Goal: Task Accomplishment & Management: Manage account settings

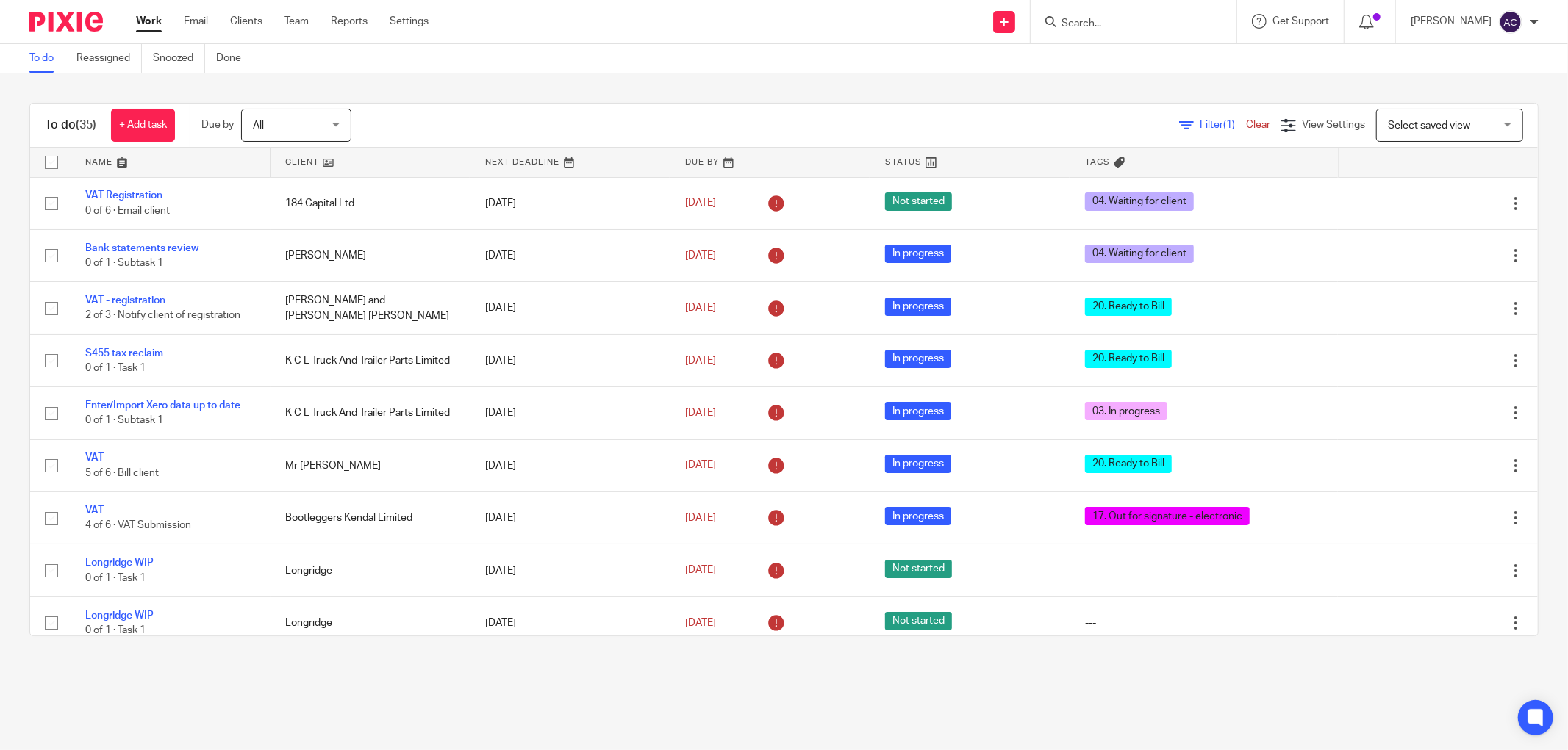
click at [1063, 22] on input "Search" at bounding box center [1126, 24] width 132 height 13
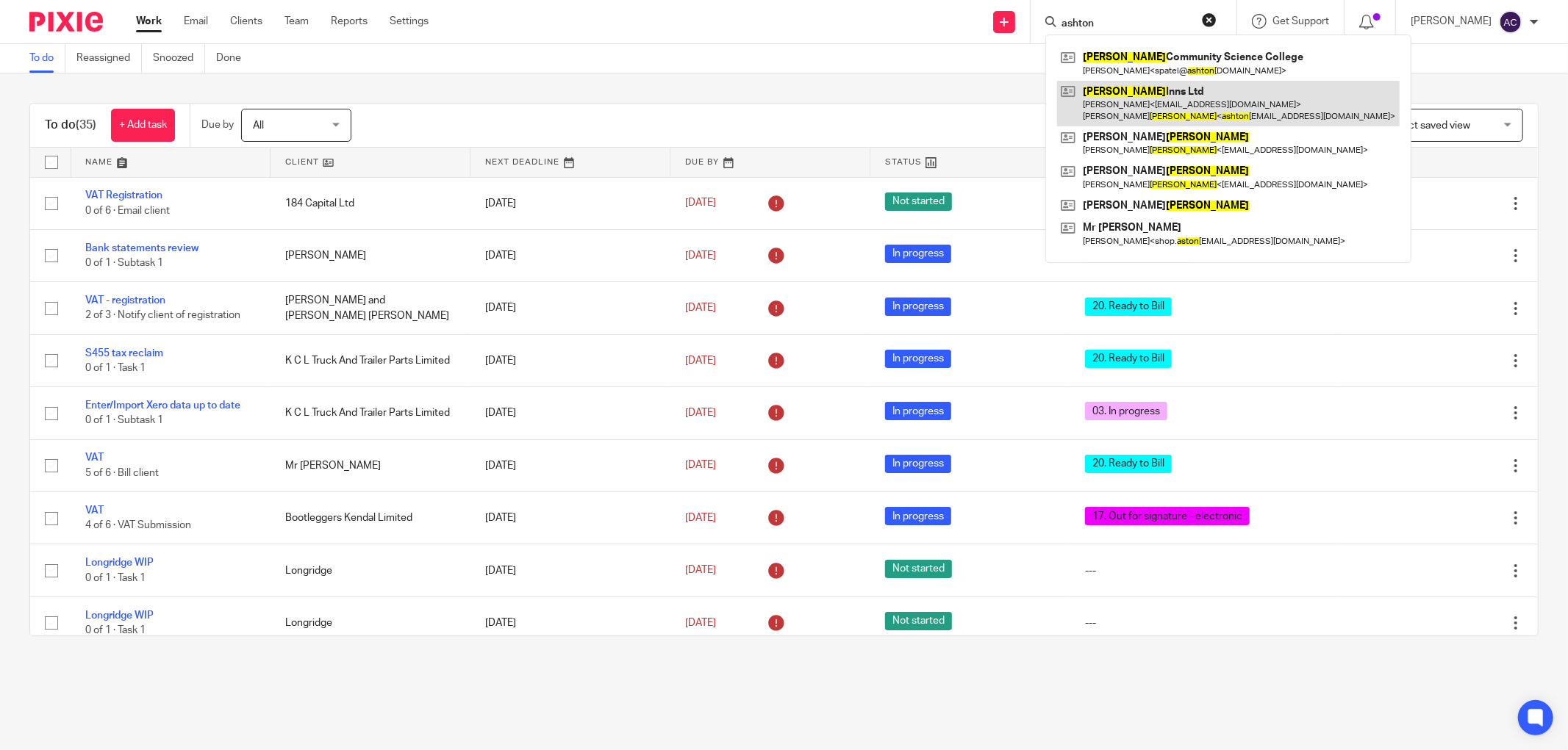
type input "ashton"
click at [1198, 104] on link at bounding box center [1228, 103] width 342 height 46
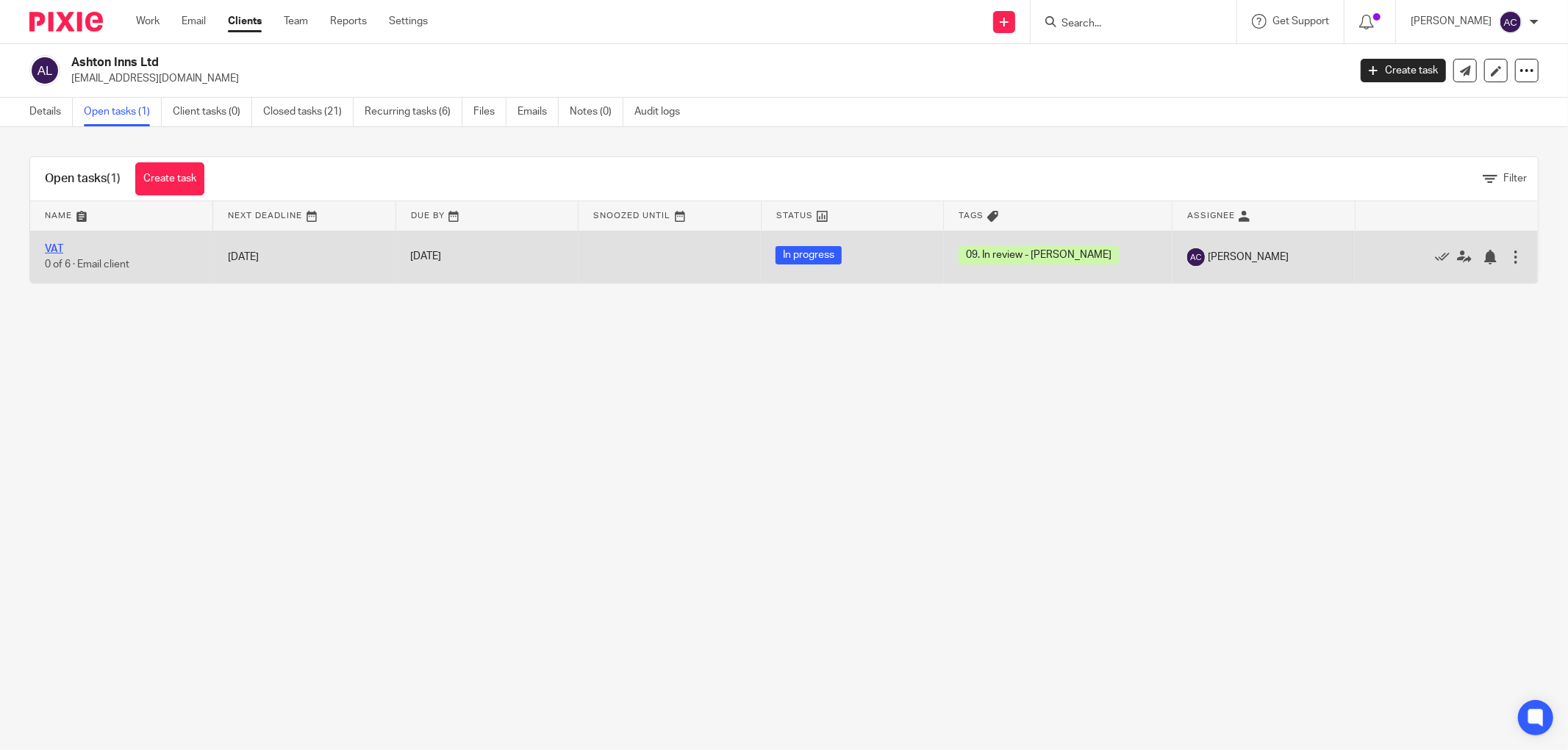
click at [62, 250] on link "VAT" at bounding box center [54, 248] width 19 height 10
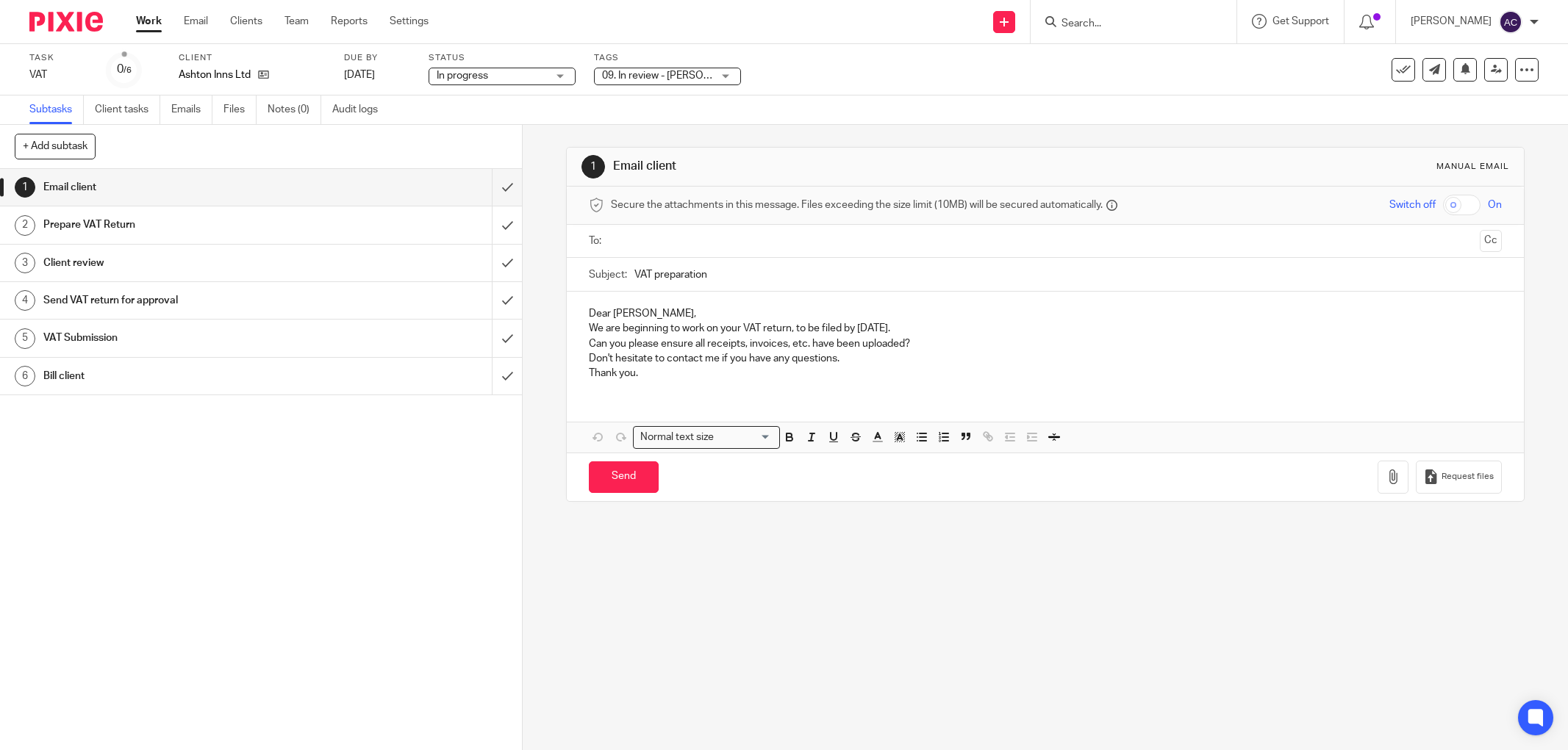
click at [718, 84] on div "09. In review - [PERSON_NAME]" at bounding box center [667, 76] width 147 height 18
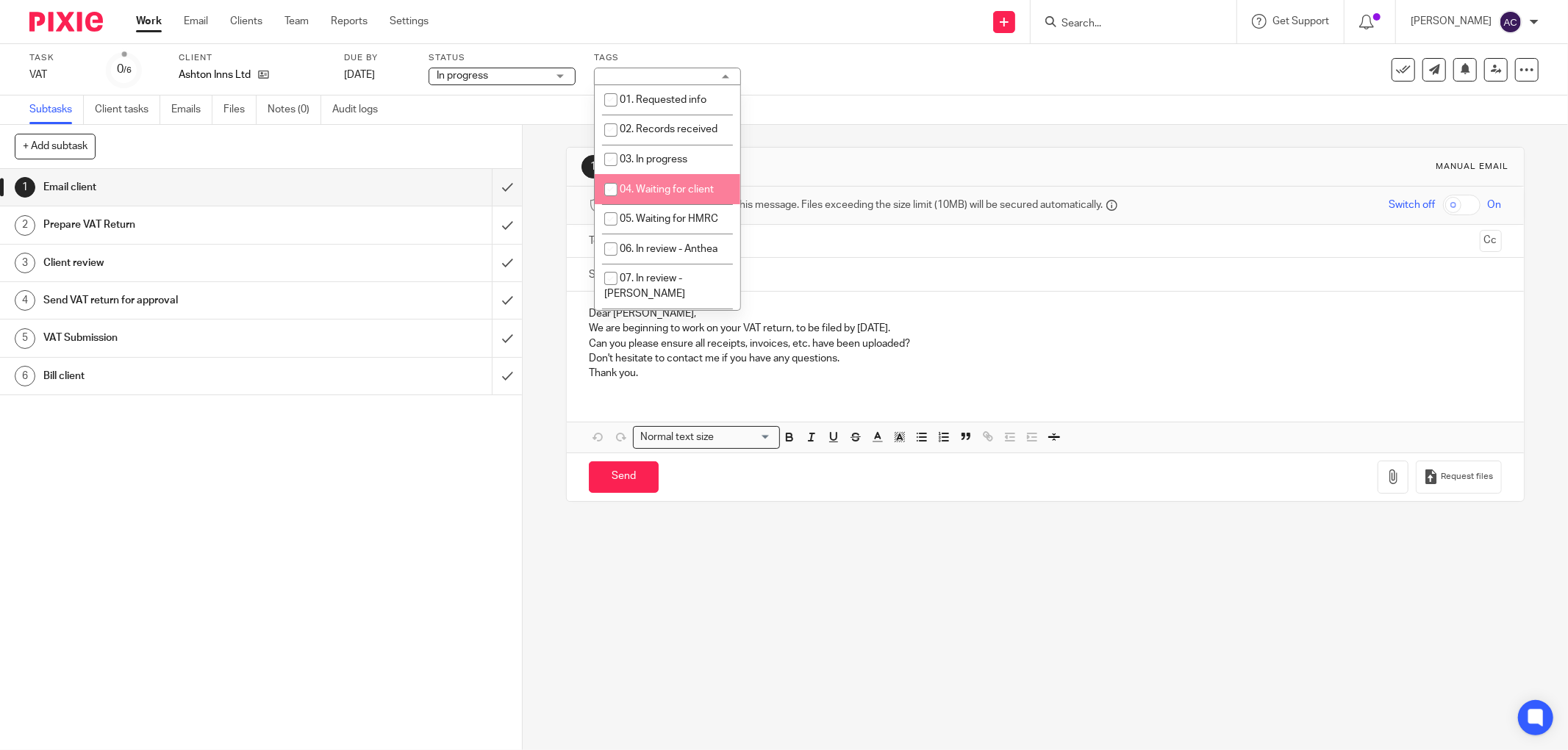
scroll to position [196, 0]
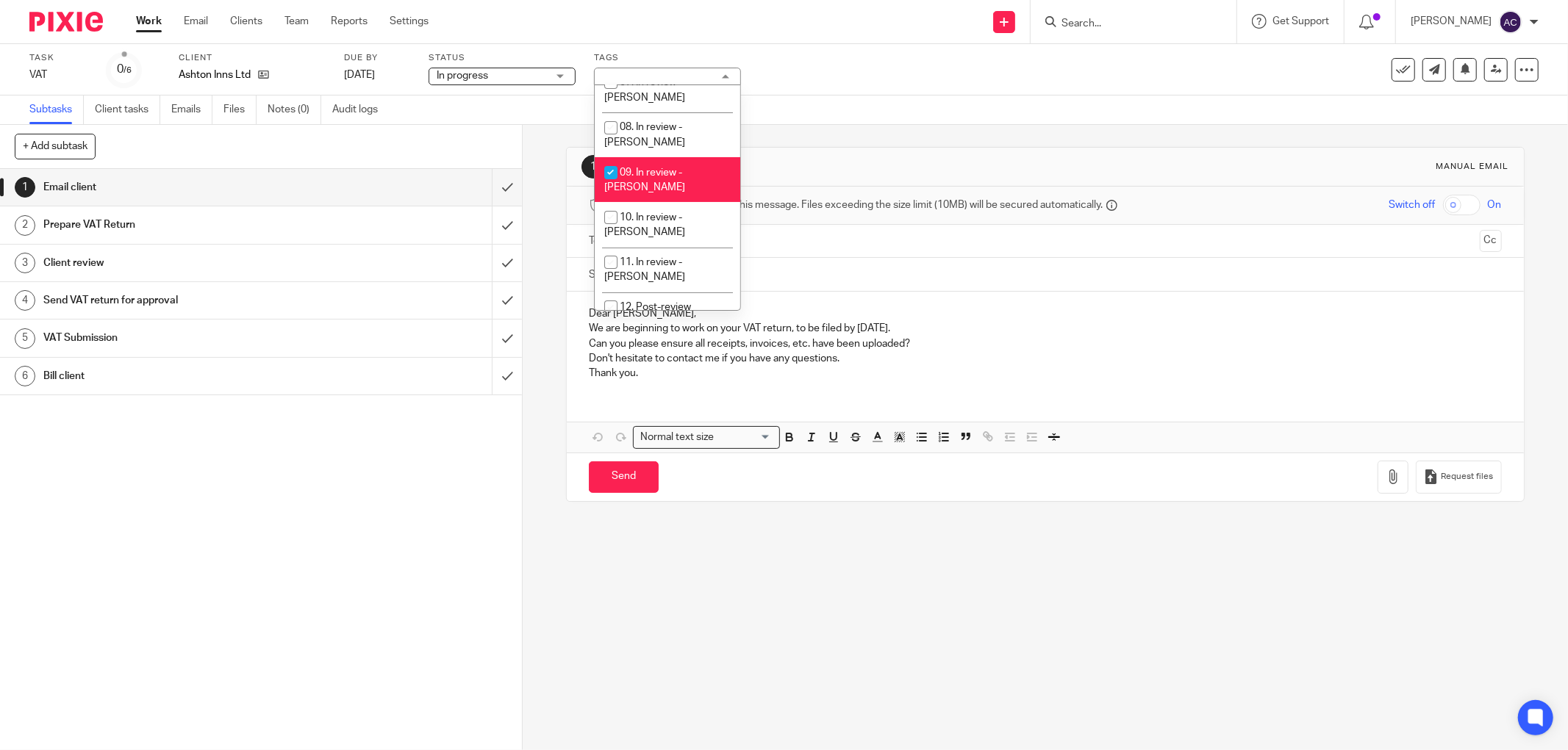
click at [625, 167] on li "09. In review - Amanda" at bounding box center [667, 180] width 146 height 45
checkbox input "false"
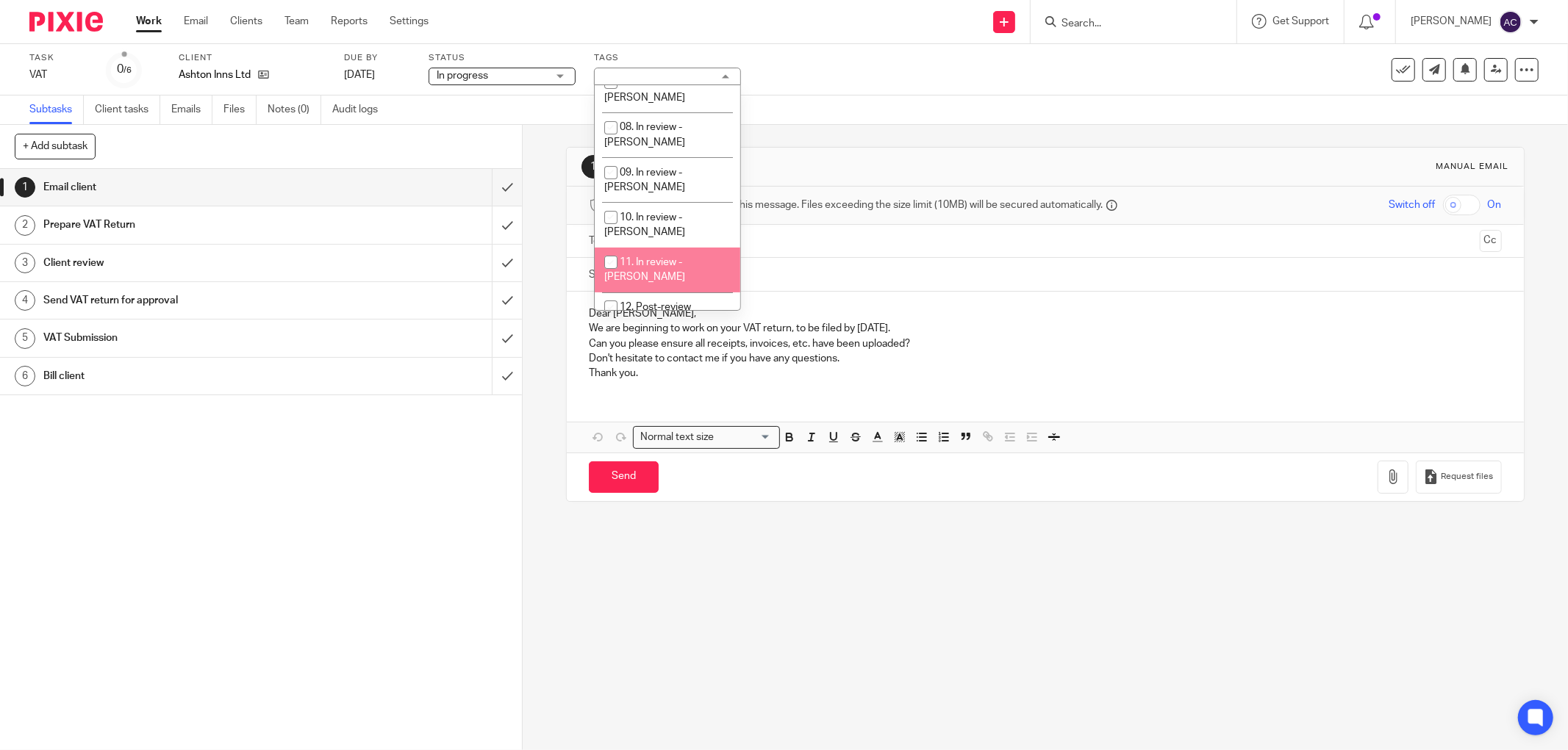
scroll to position [393, 0]
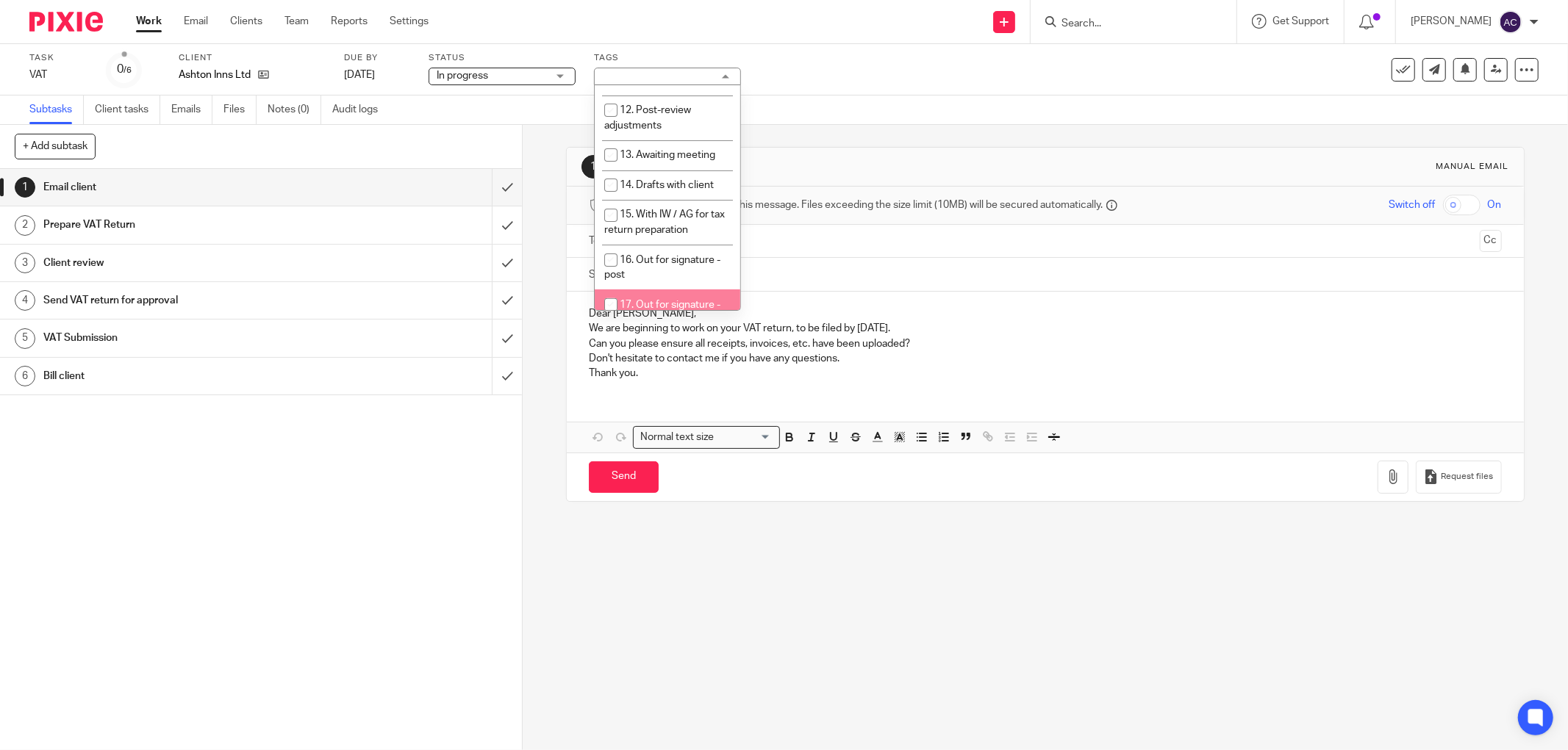
click at [678, 289] on li "17. Out for signature - electronic" at bounding box center [667, 312] width 146 height 45
checkbox input "true"
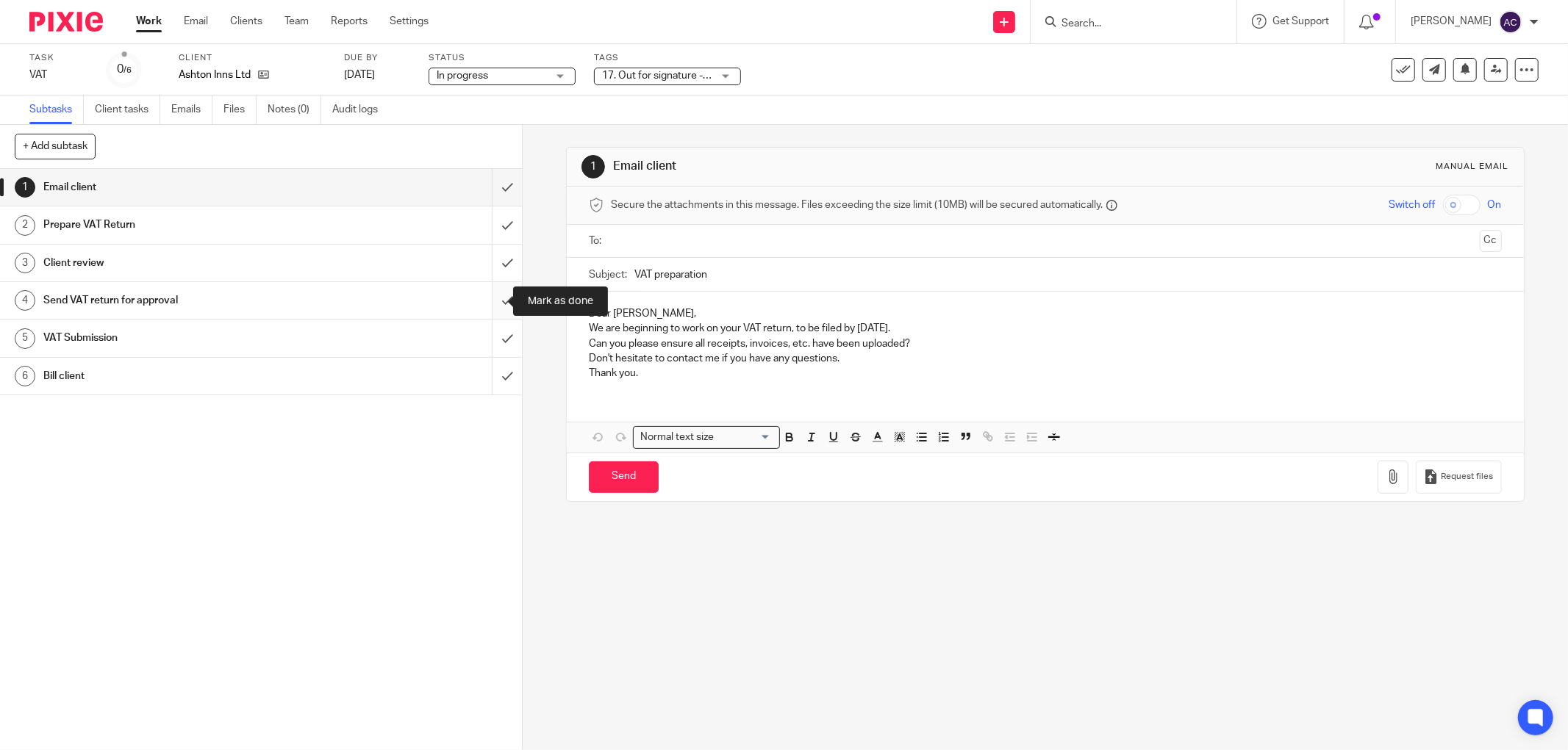
click at [495, 303] on input "submit" at bounding box center [261, 300] width 522 height 36
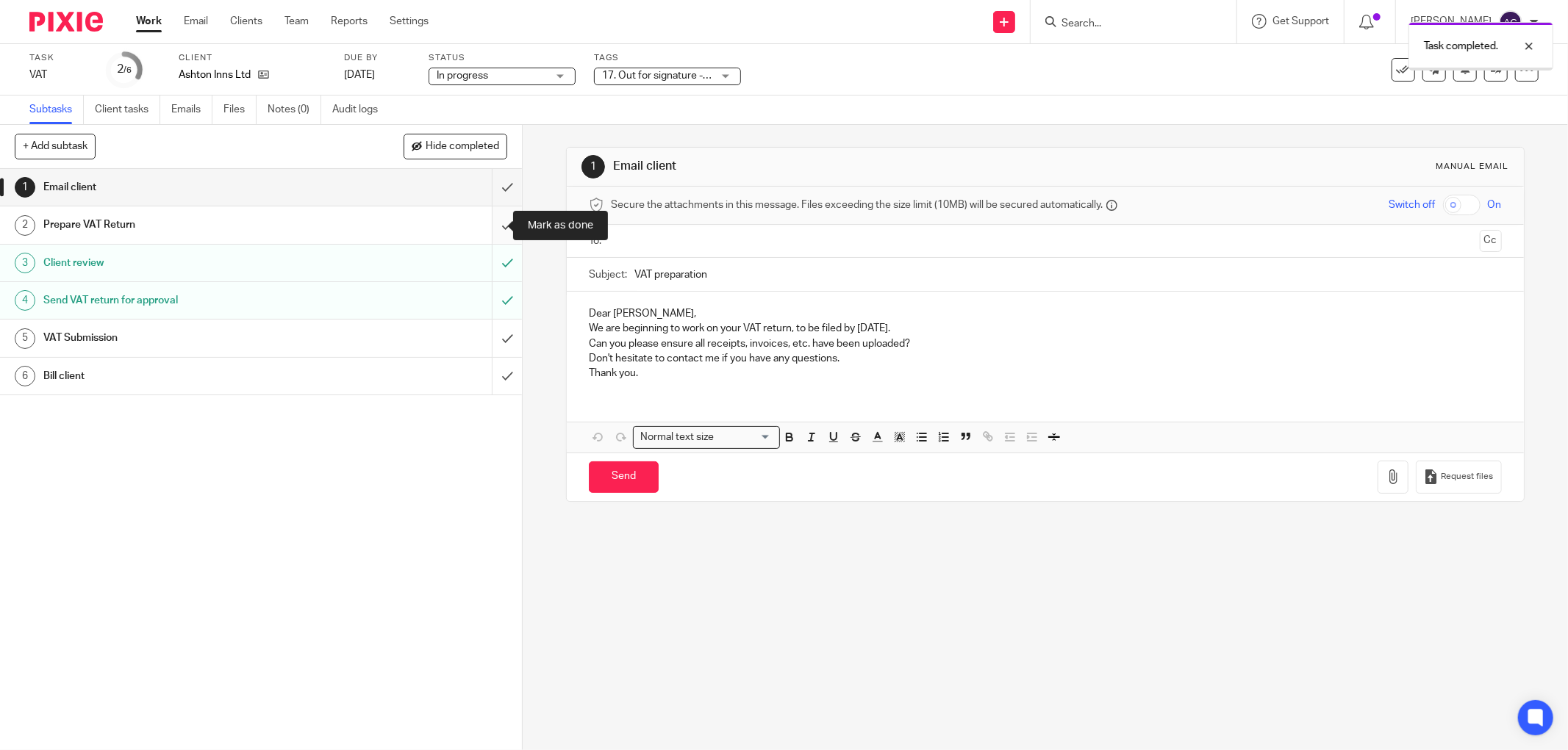
click at [490, 228] on input "submit" at bounding box center [261, 224] width 522 height 36
click at [490, 192] on input "submit" at bounding box center [261, 187] width 522 height 36
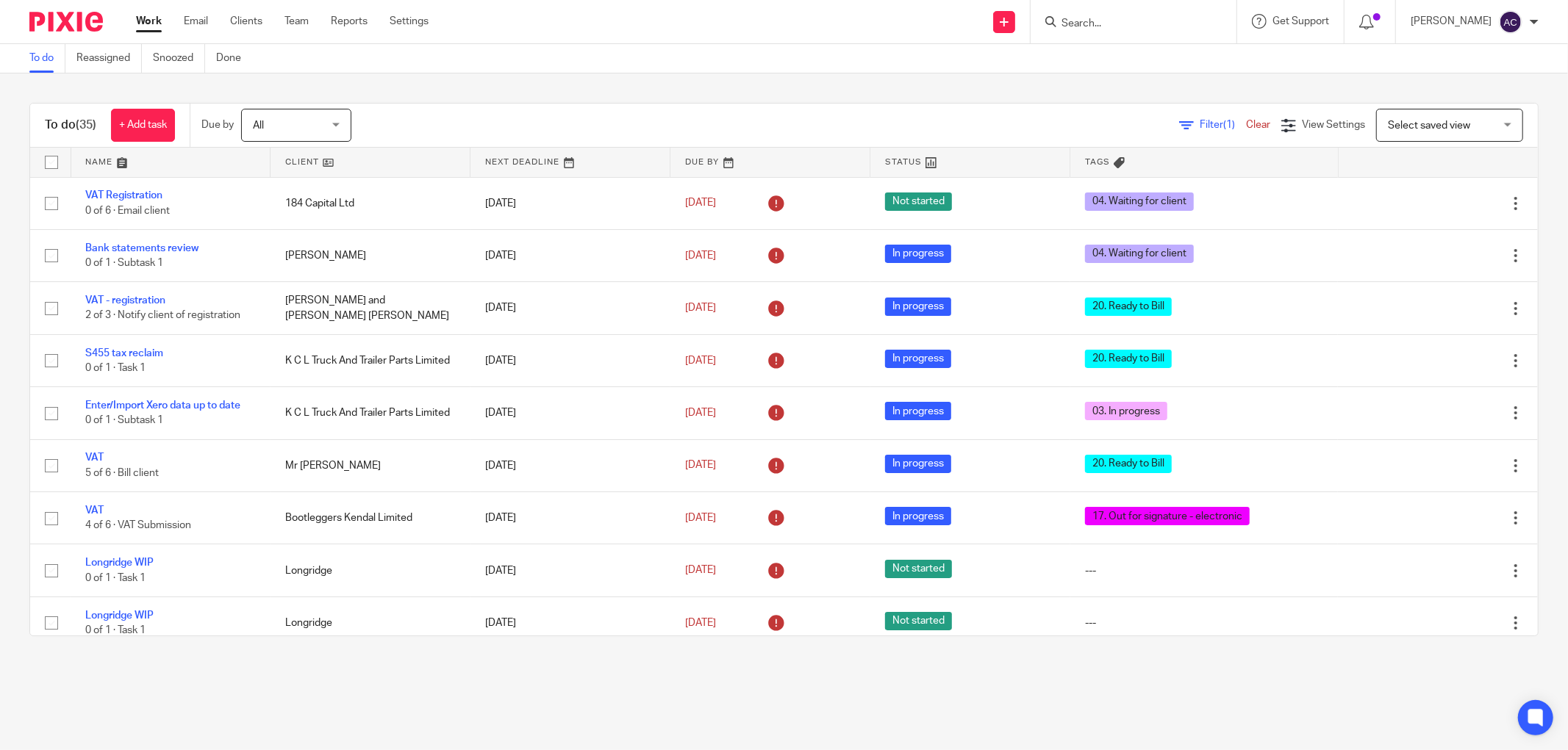
click at [1090, 24] on input "Search" at bounding box center [1126, 24] width 132 height 13
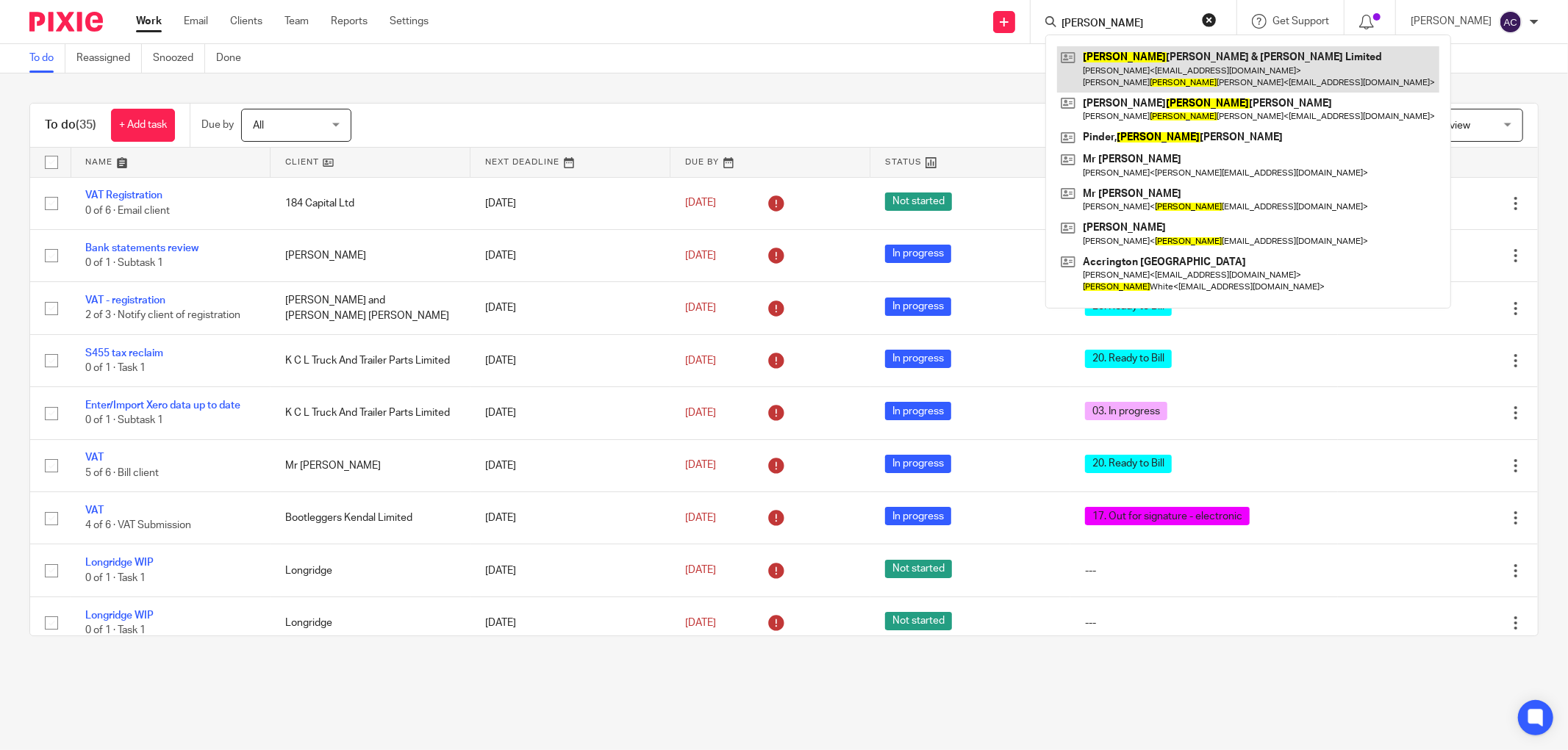
type input "wynn"
click at [1111, 76] on link at bounding box center [1248, 69] width 383 height 46
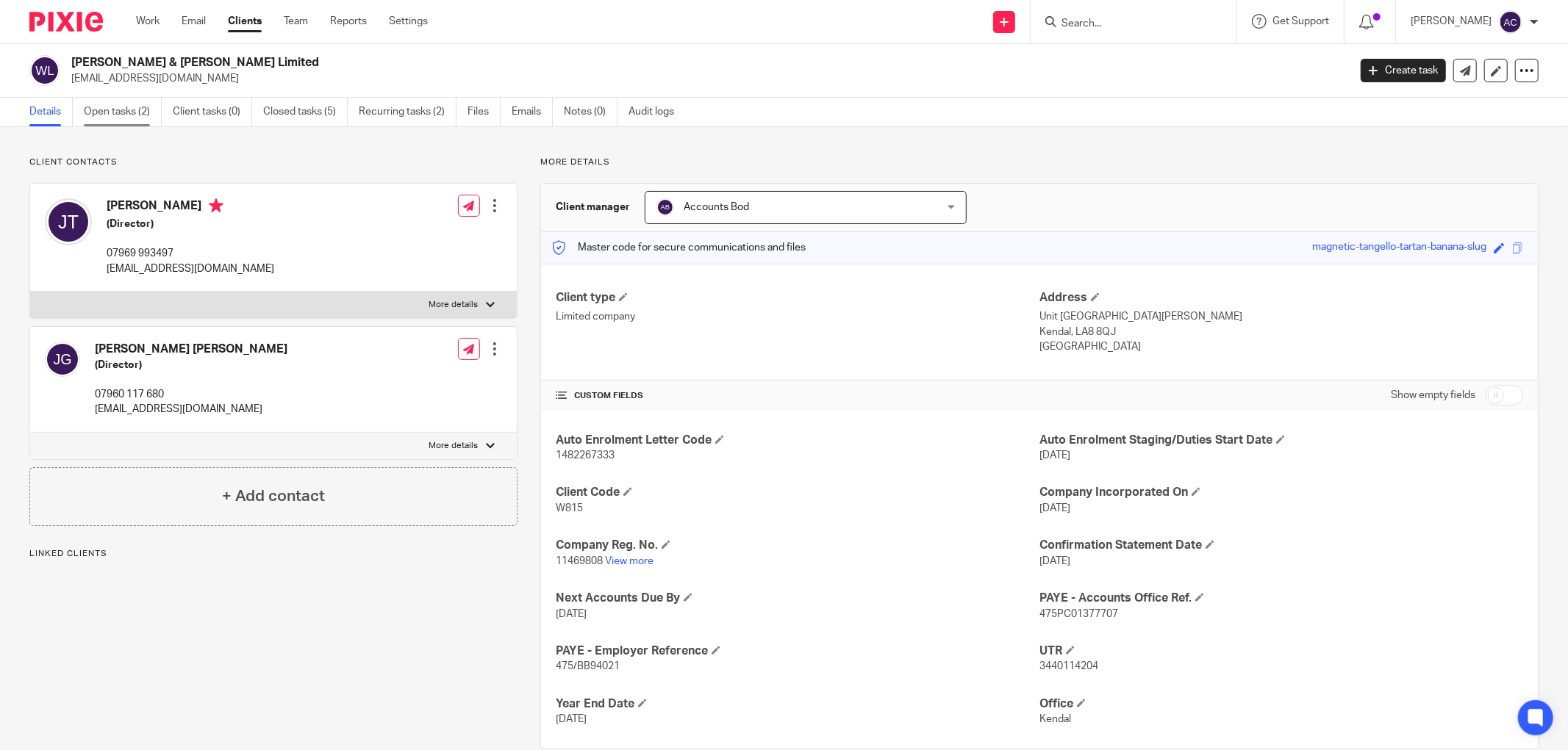
click at [129, 110] on link "Open tasks (2)" at bounding box center [122, 111] width 78 height 29
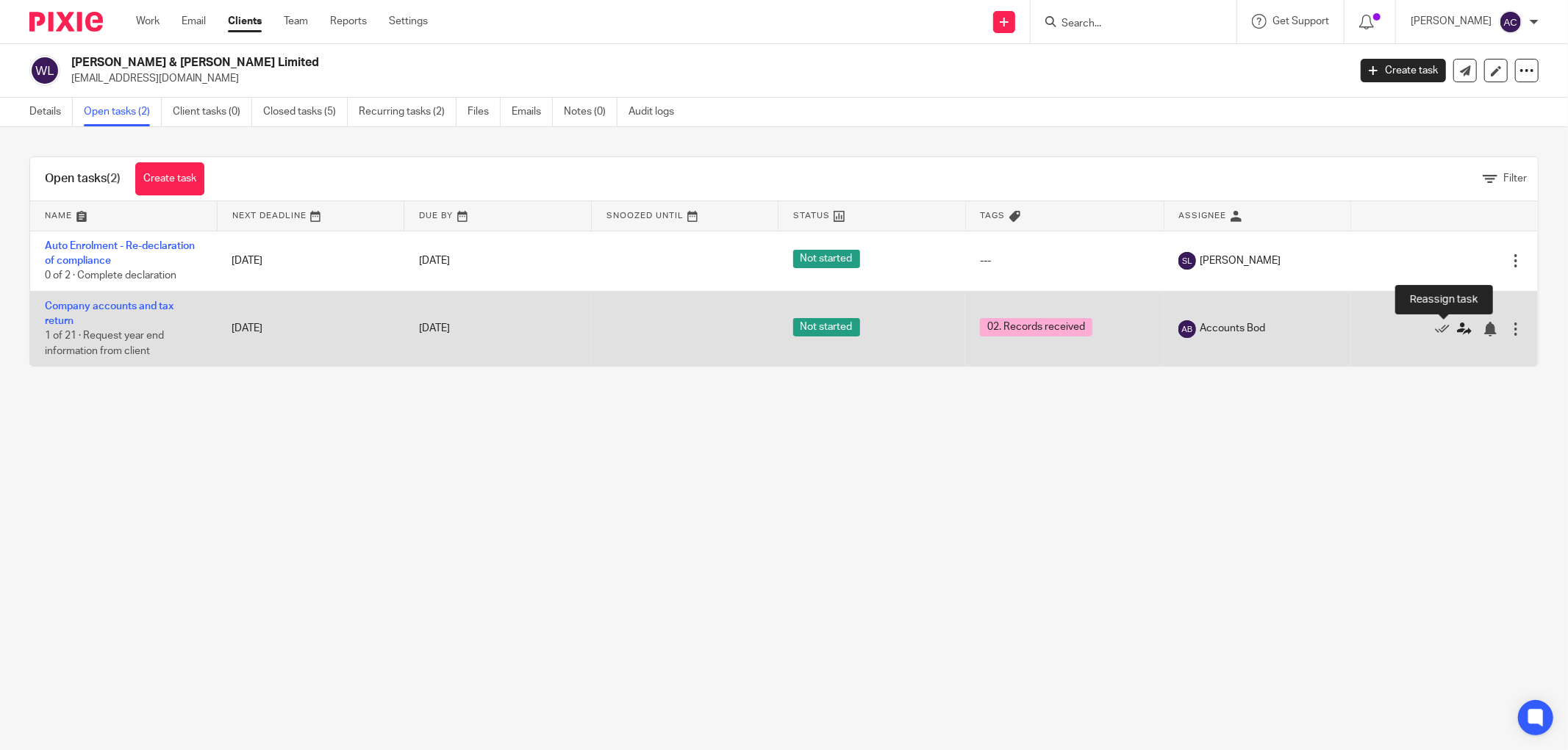
click at [1456, 331] on icon at bounding box center [1463, 329] width 15 height 15
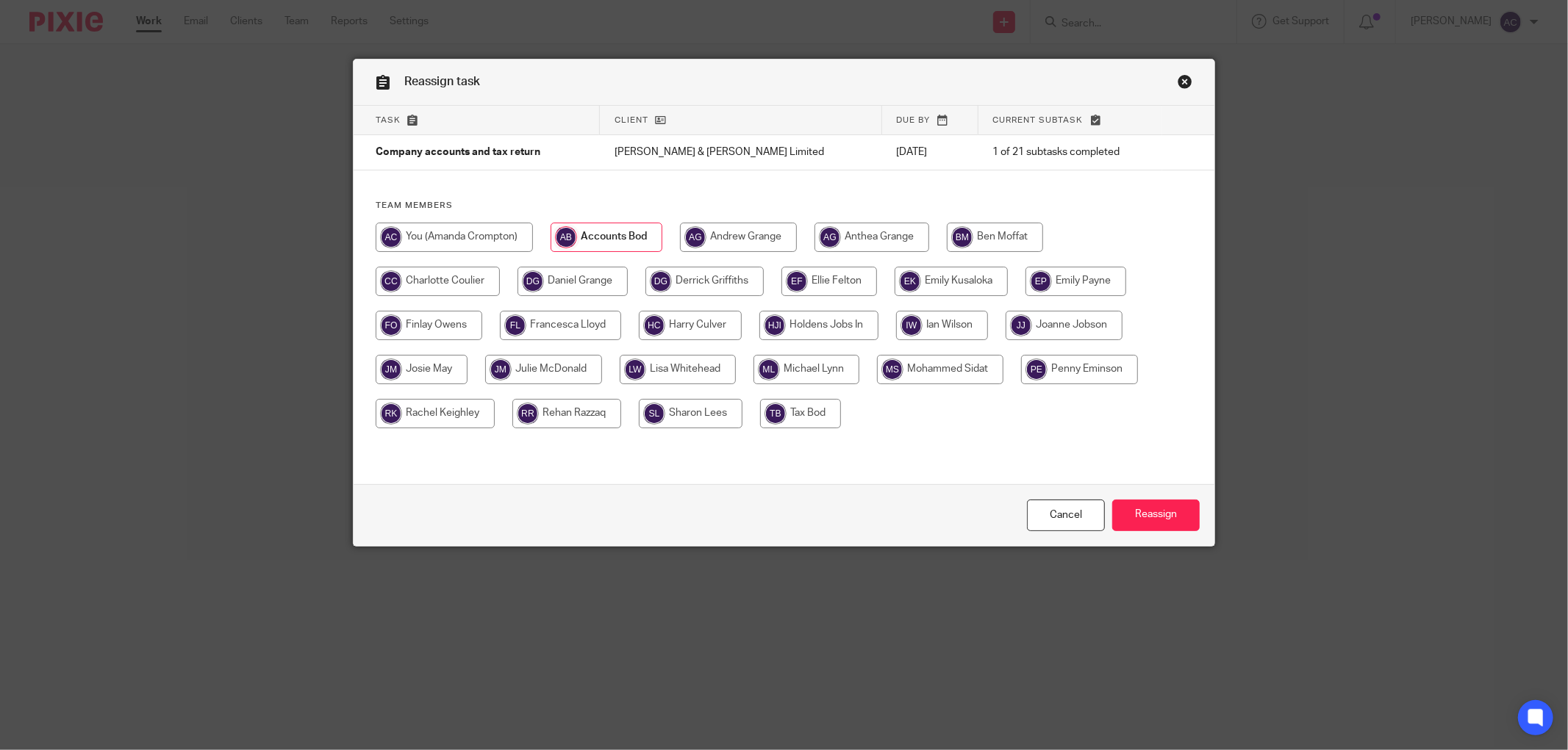
click at [588, 419] on input "radio" at bounding box center [567, 413] width 108 height 29
radio input "true"
click at [1157, 509] on input "Reassign" at bounding box center [1155, 515] width 87 height 32
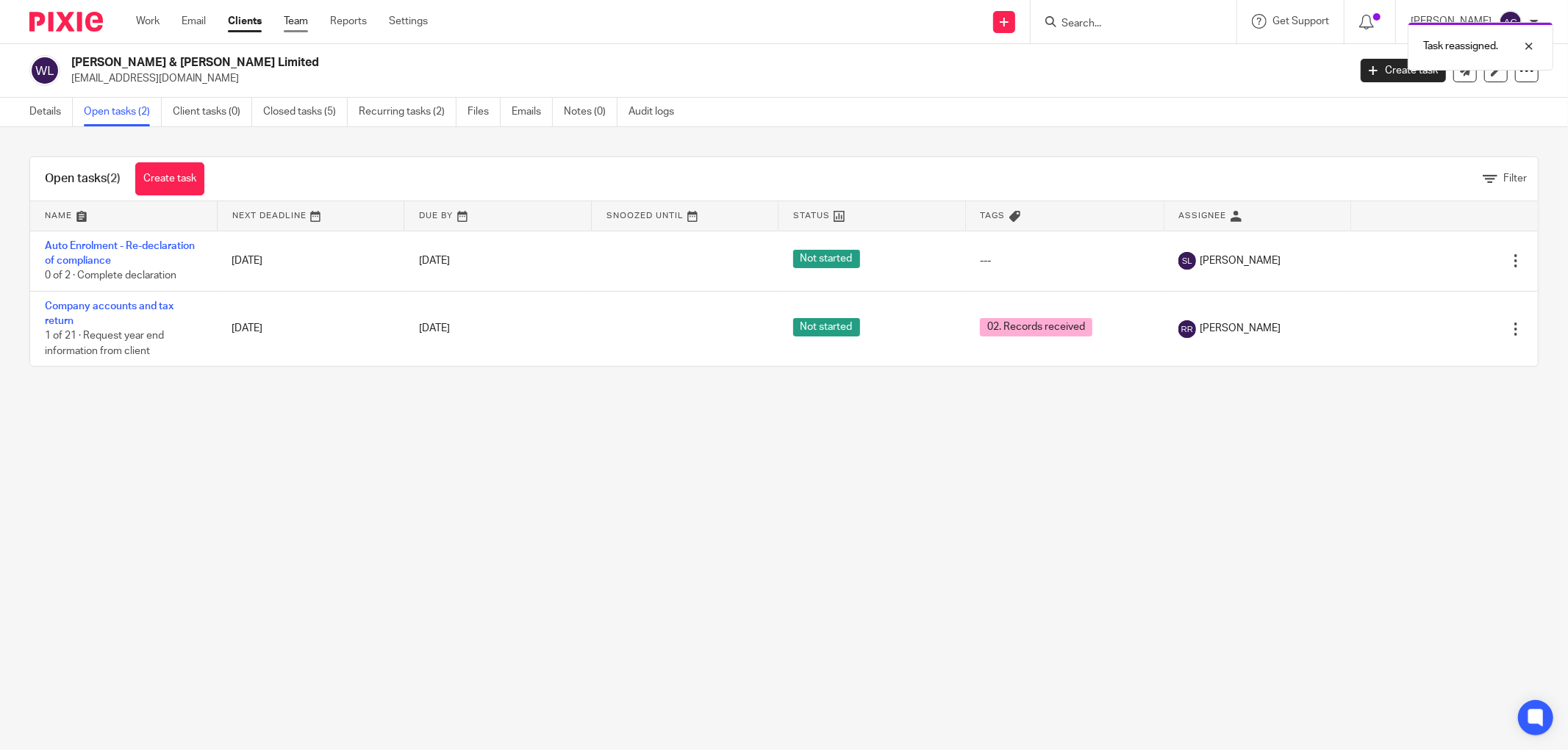
click at [294, 17] on link "Team" at bounding box center [295, 21] width 24 height 15
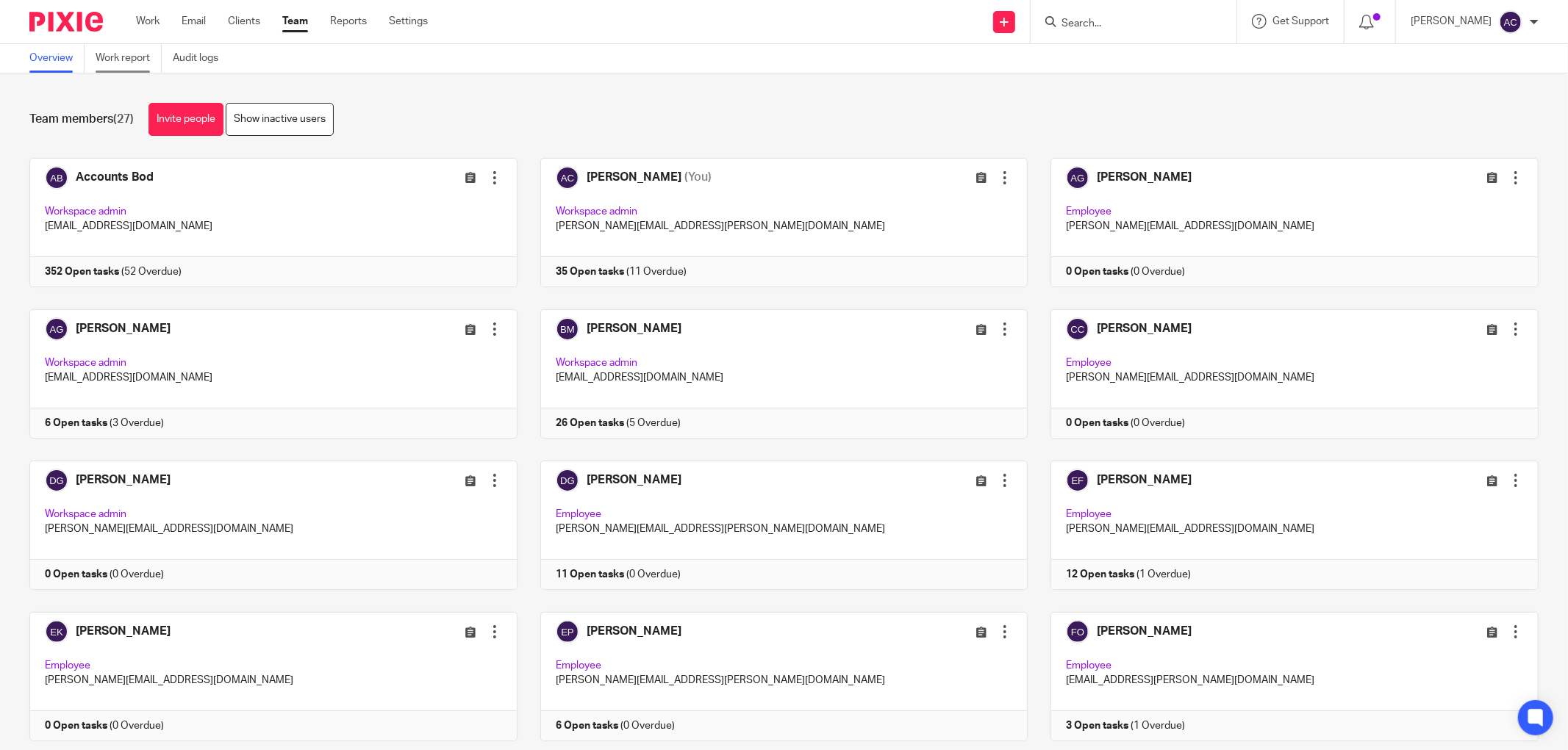
click at [152, 57] on link "Work report" at bounding box center [128, 58] width 66 height 29
click at [99, 265] on link at bounding box center [262, 222] width 511 height 129
click at [78, 267] on link at bounding box center [262, 222] width 511 height 129
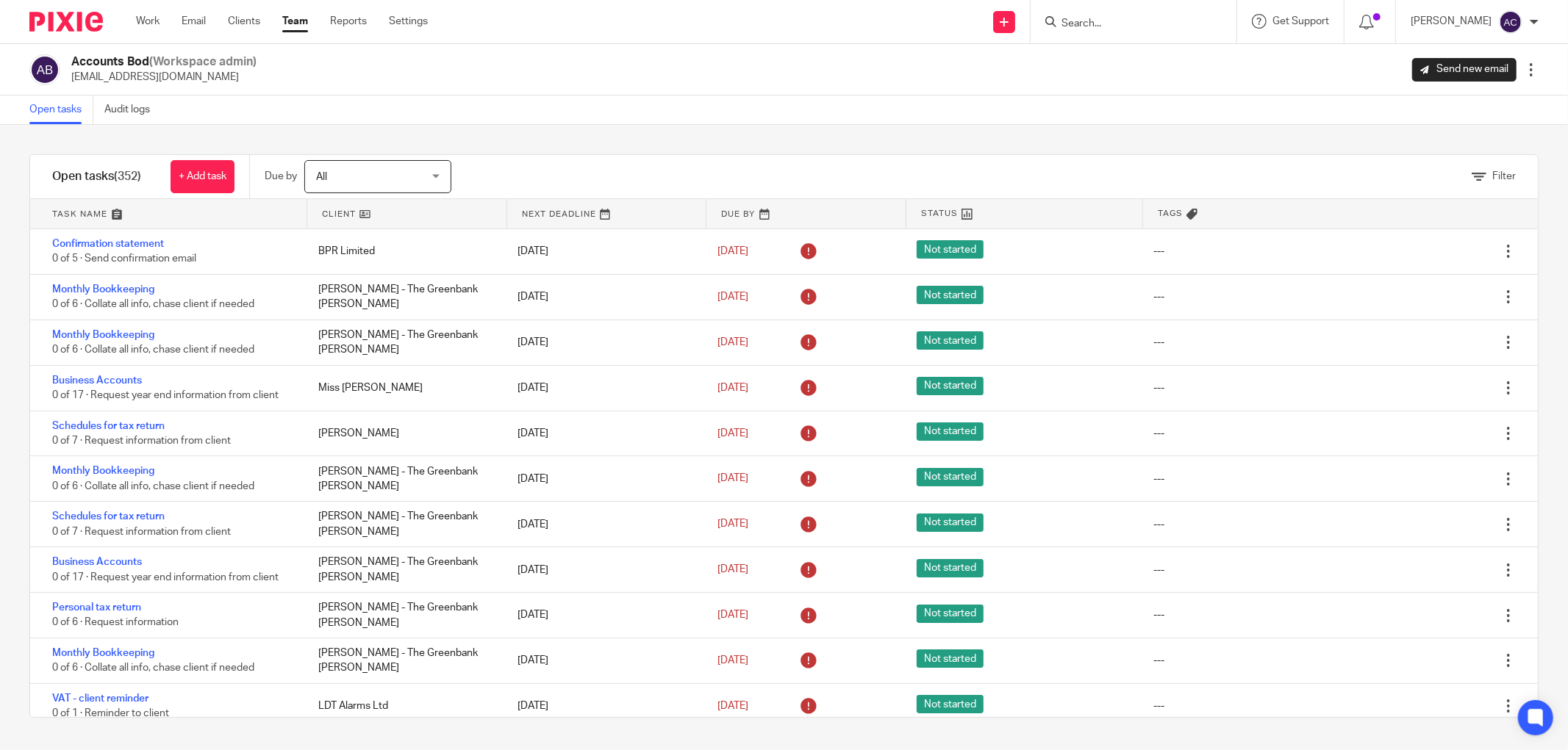
click at [294, 22] on link "Team" at bounding box center [294, 21] width 26 height 15
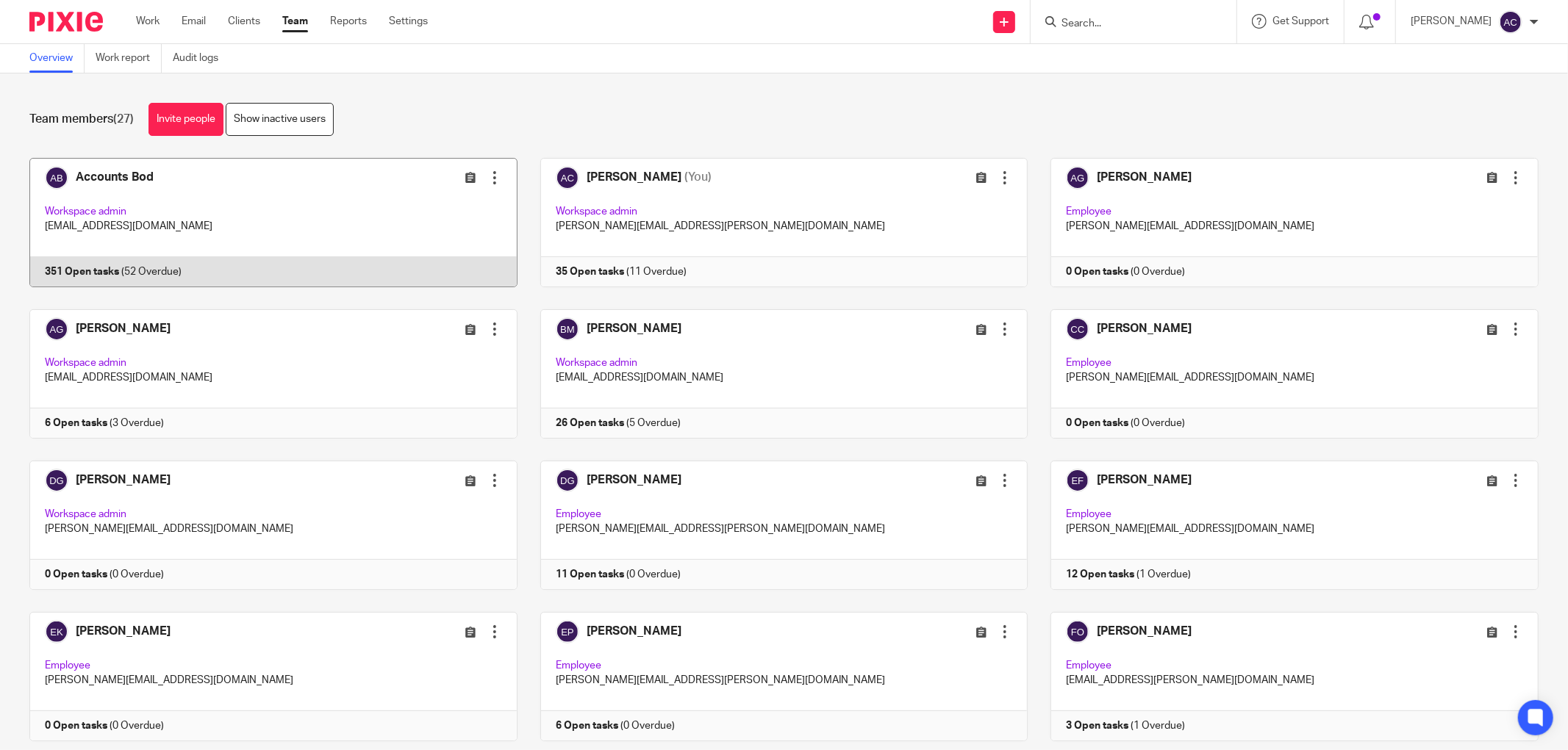
click at [98, 272] on link at bounding box center [262, 222] width 511 height 129
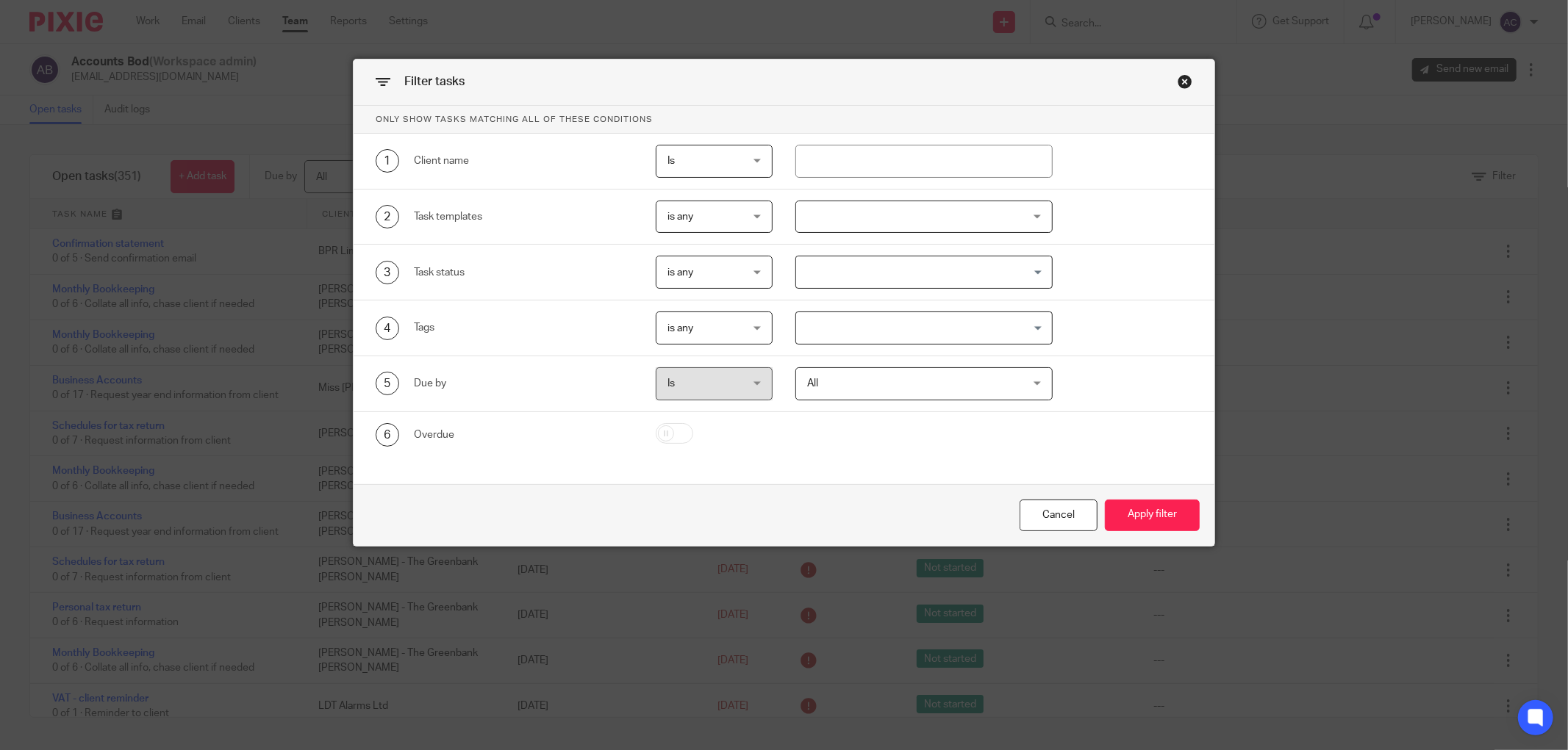
click at [885, 329] on input "Search for option" at bounding box center [921, 327] width 246 height 26
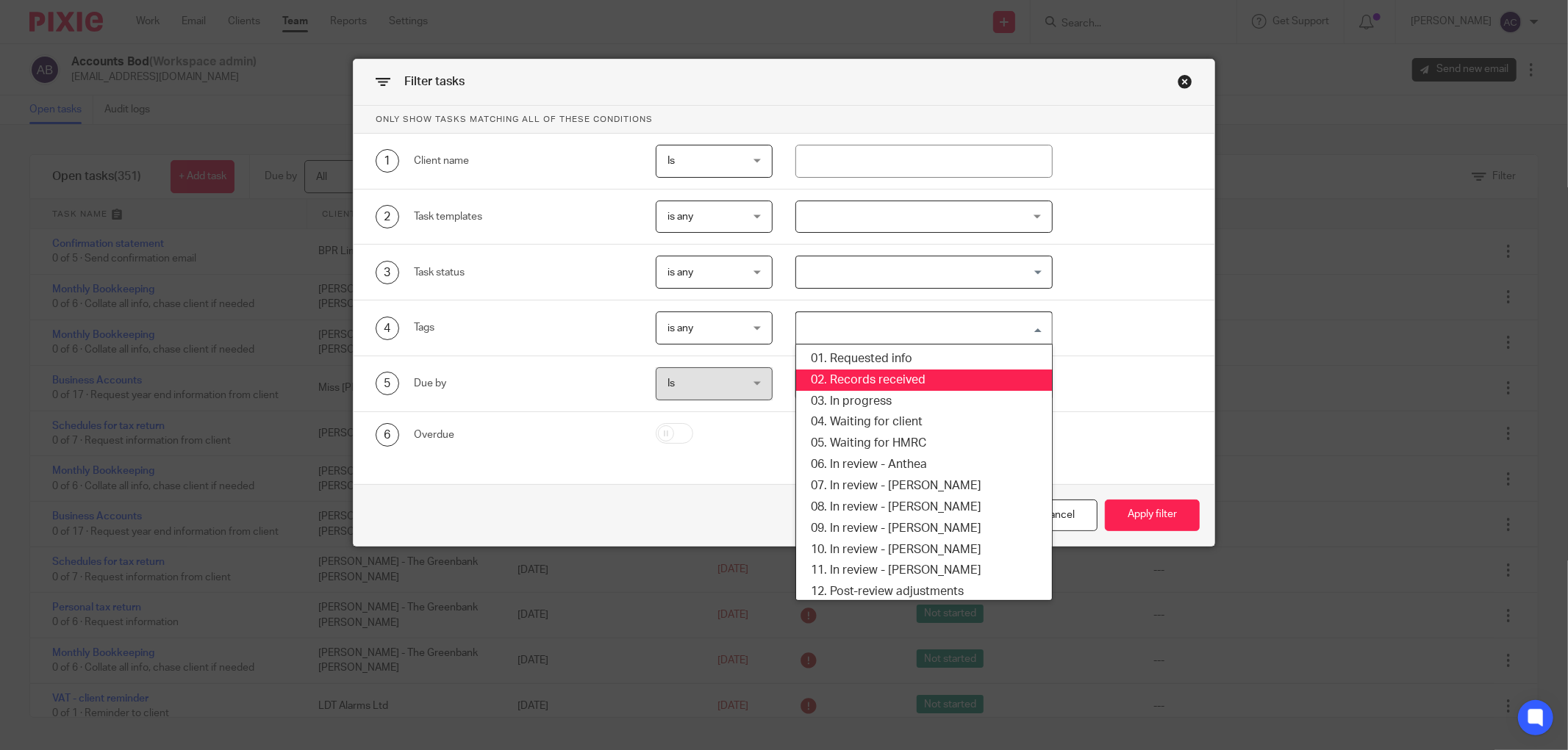
click at [872, 381] on li "02. Records received" at bounding box center [924, 380] width 256 height 22
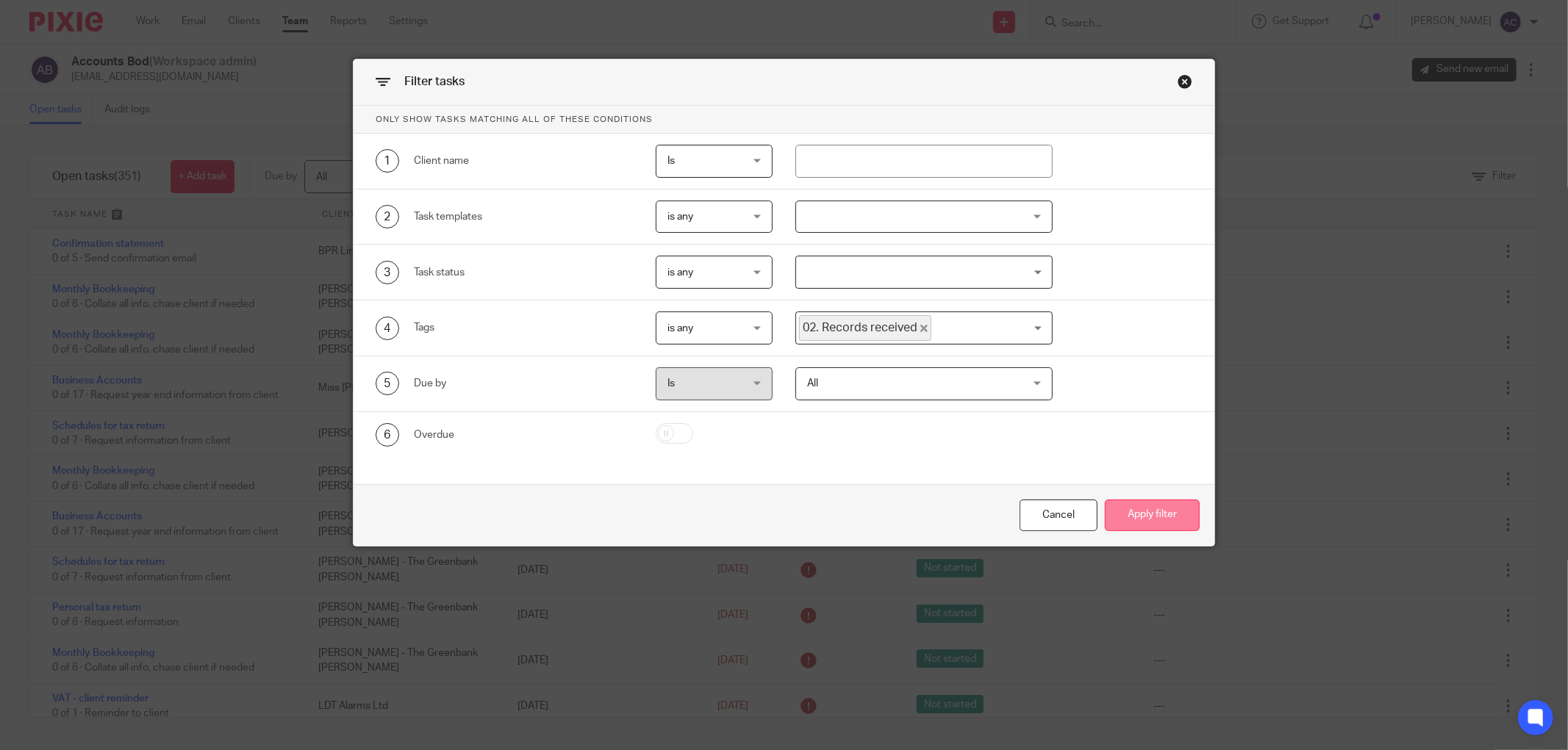
click at [1133, 510] on button "Apply filter" at bounding box center [1152, 515] width 94 height 32
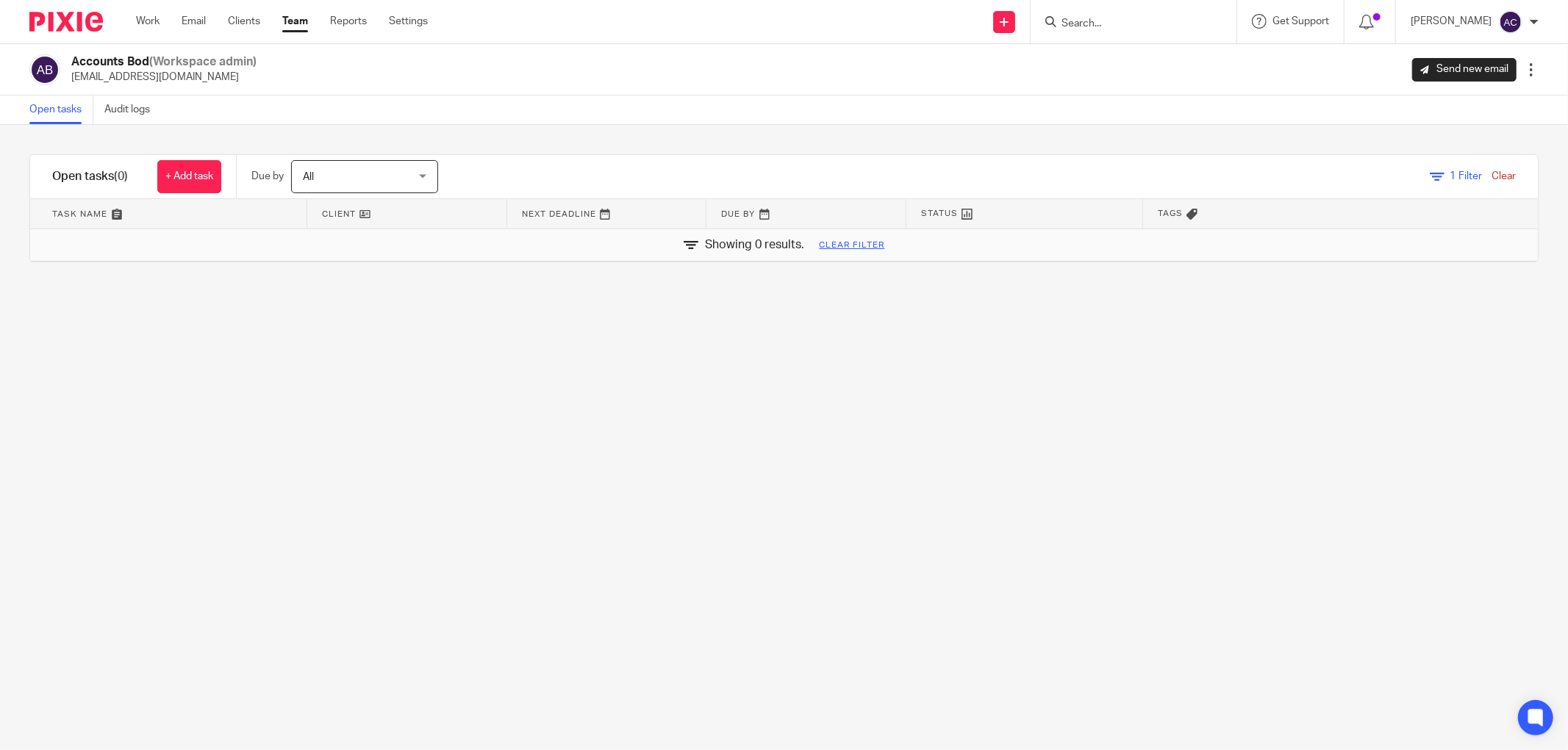
click at [62, 108] on link "Open tasks" at bounding box center [61, 109] width 64 height 29
click at [304, 22] on link "Team" at bounding box center [294, 21] width 26 height 15
